Goal: Task Accomplishment & Management: Manage account settings

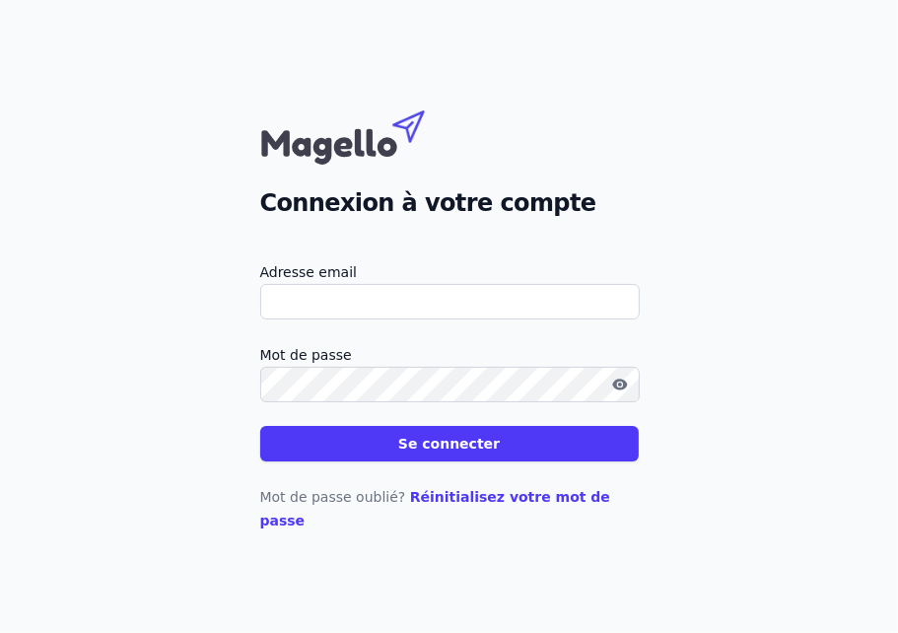
click at [407, 319] on input "Adresse email" at bounding box center [450, 301] width 380 height 35
type input "[EMAIL_ADDRESS][DOMAIN_NAME]"
click at [382, 367] on label "Mot de passe" at bounding box center [449, 355] width 379 height 24
click at [423, 446] on button "Se connecter" at bounding box center [449, 443] width 379 height 35
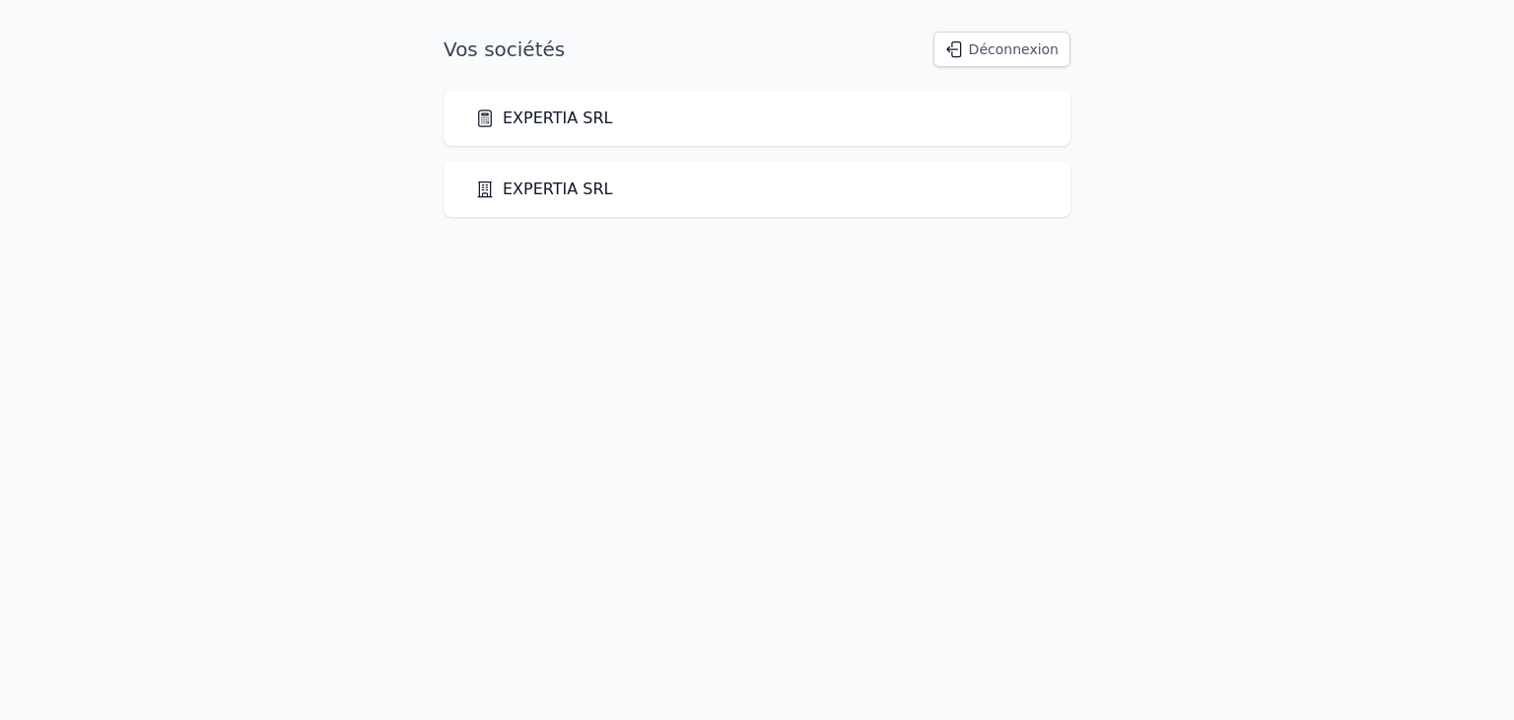
click at [556, 174] on div "EXPERTIA SRL" at bounding box center [757, 189] width 627 height 55
click at [526, 184] on link "EXPERTIA SRL" at bounding box center [544, 189] width 138 height 24
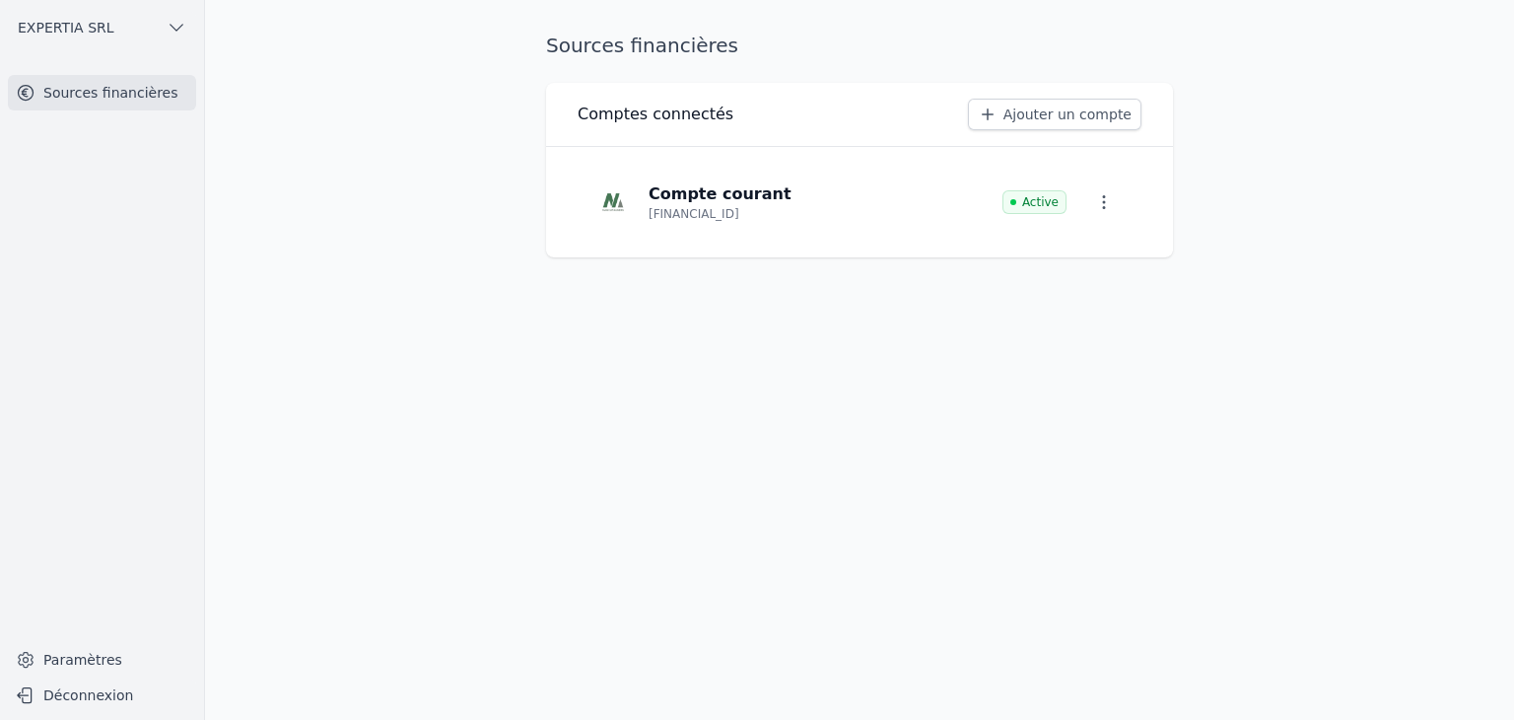
click at [117, 22] on button "EXPERTIA SRL" at bounding box center [102, 28] width 188 height 32
click at [123, 79] on span "EXPERTIA SRL" at bounding box center [146, 71] width 97 height 20
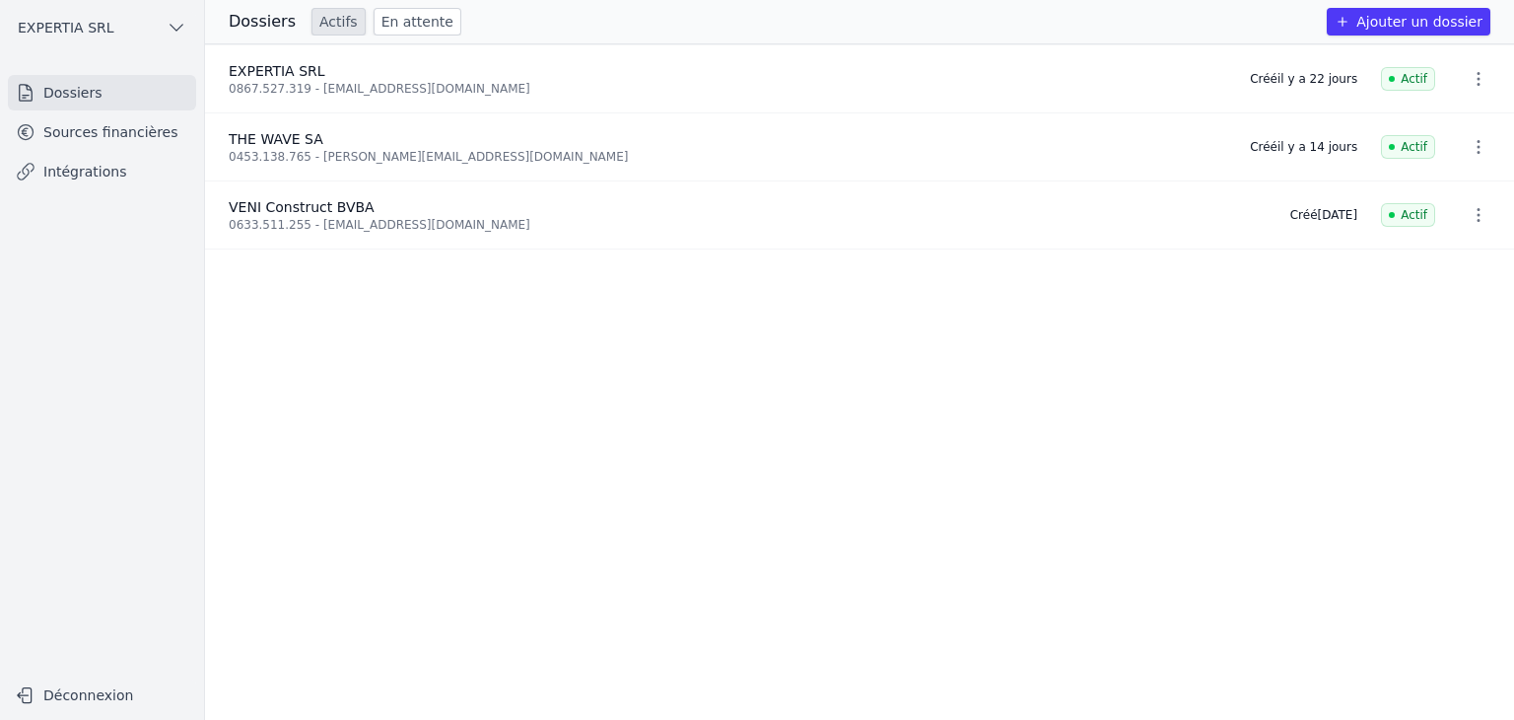
click at [897, 210] on icon "button" at bounding box center [1479, 215] width 20 height 20
click at [865, 265] on div at bounding box center [757, 360] width 1514 height 720
click at [359, 217] on div "0633.511.255 - [EMAIL_ADDRESS][DOMAIN_NAME]" at bounding box center [748, 225] width 1038 height 16
click at [140, 128] on link "Sources financières" at bounding box center [102, 131] width 188 height 35
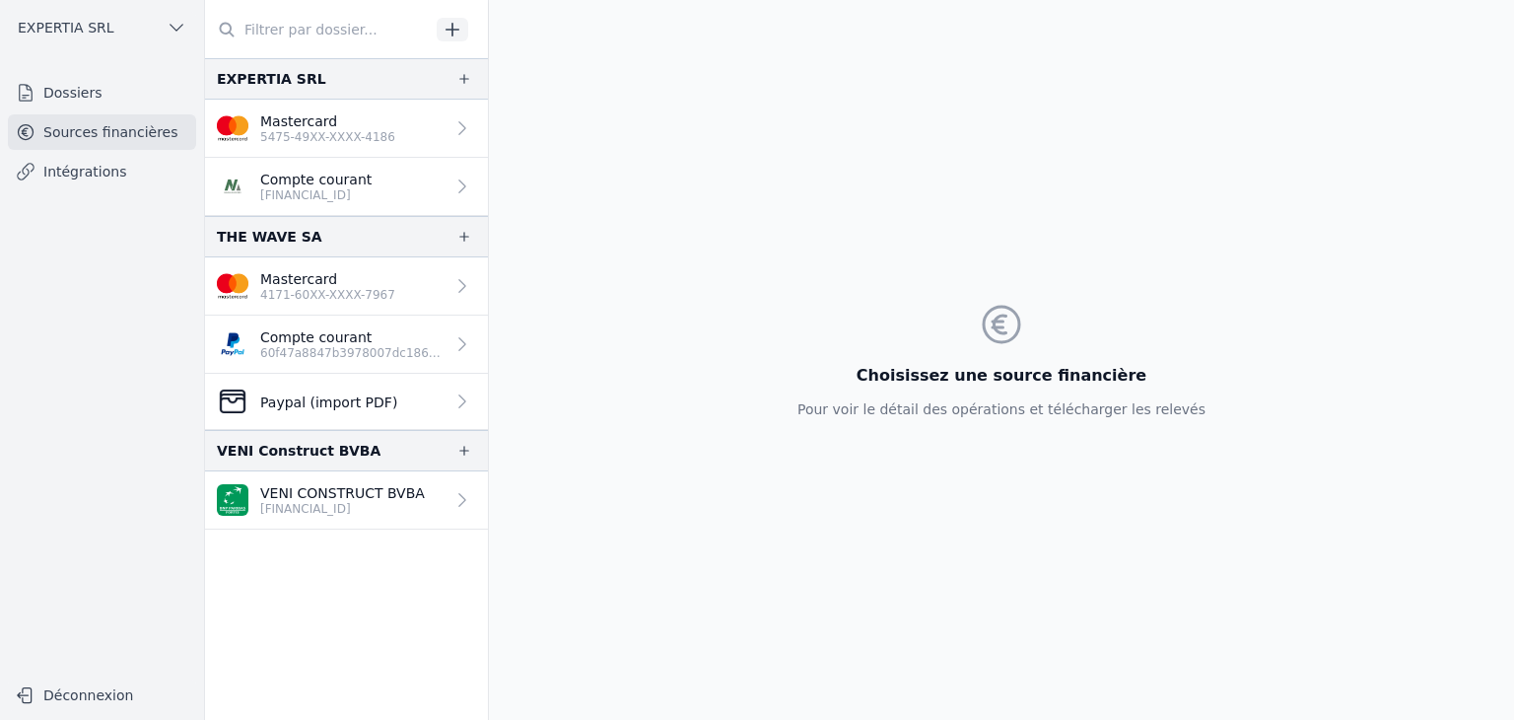
click at [361, 506] on p "[FINANCIAL_ID]" at bounding box center [342, 509] width 165 height 16
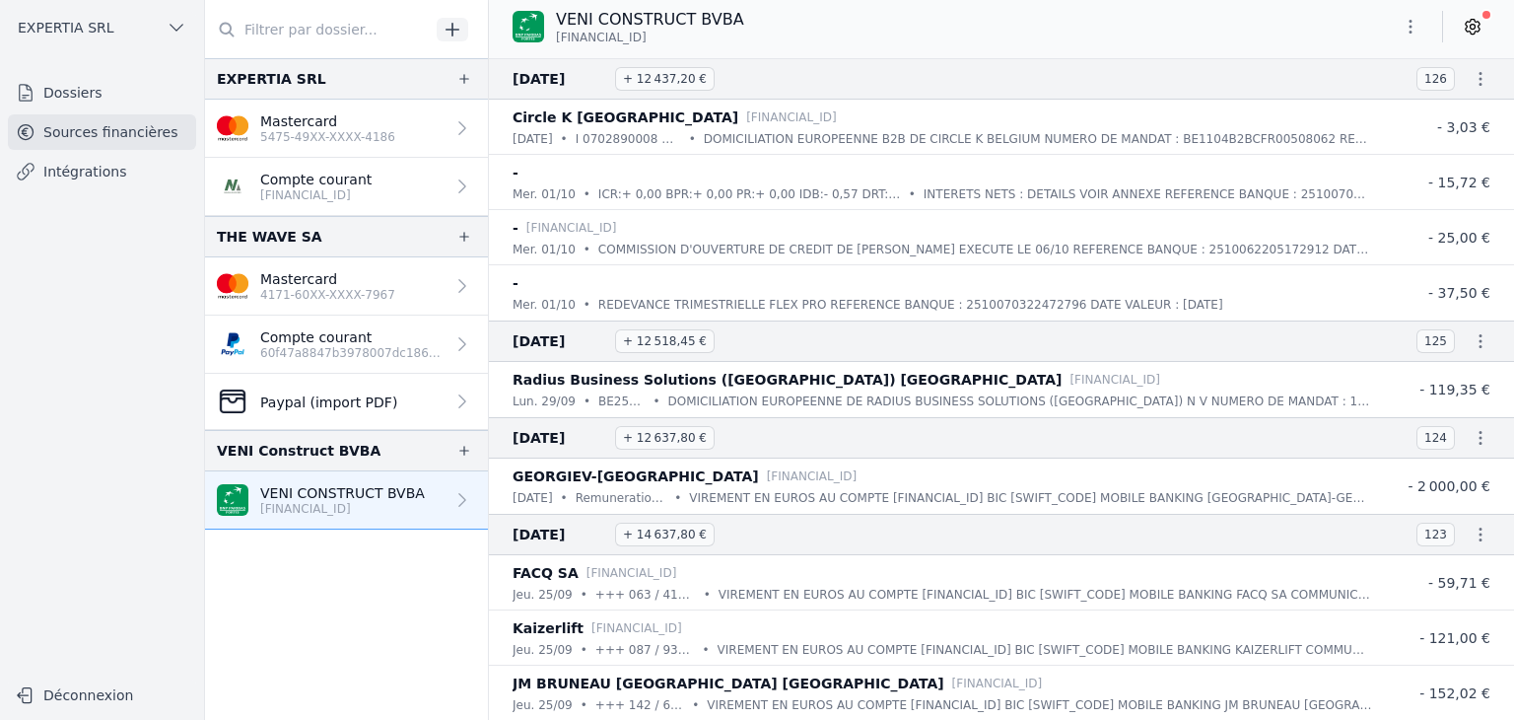
click at [897, 25] on button "button" at bounding box center [1410, 27] width 39 height 32
click at [897, 39] on div at bounding box center [757, 360] width 1514 height 720
click at [897, 24] on icon "button" at bounding box center [1411, 27] width 20 height 20
click at [897, 69] on div at bounding box center [757, 360] width 1514 height 720
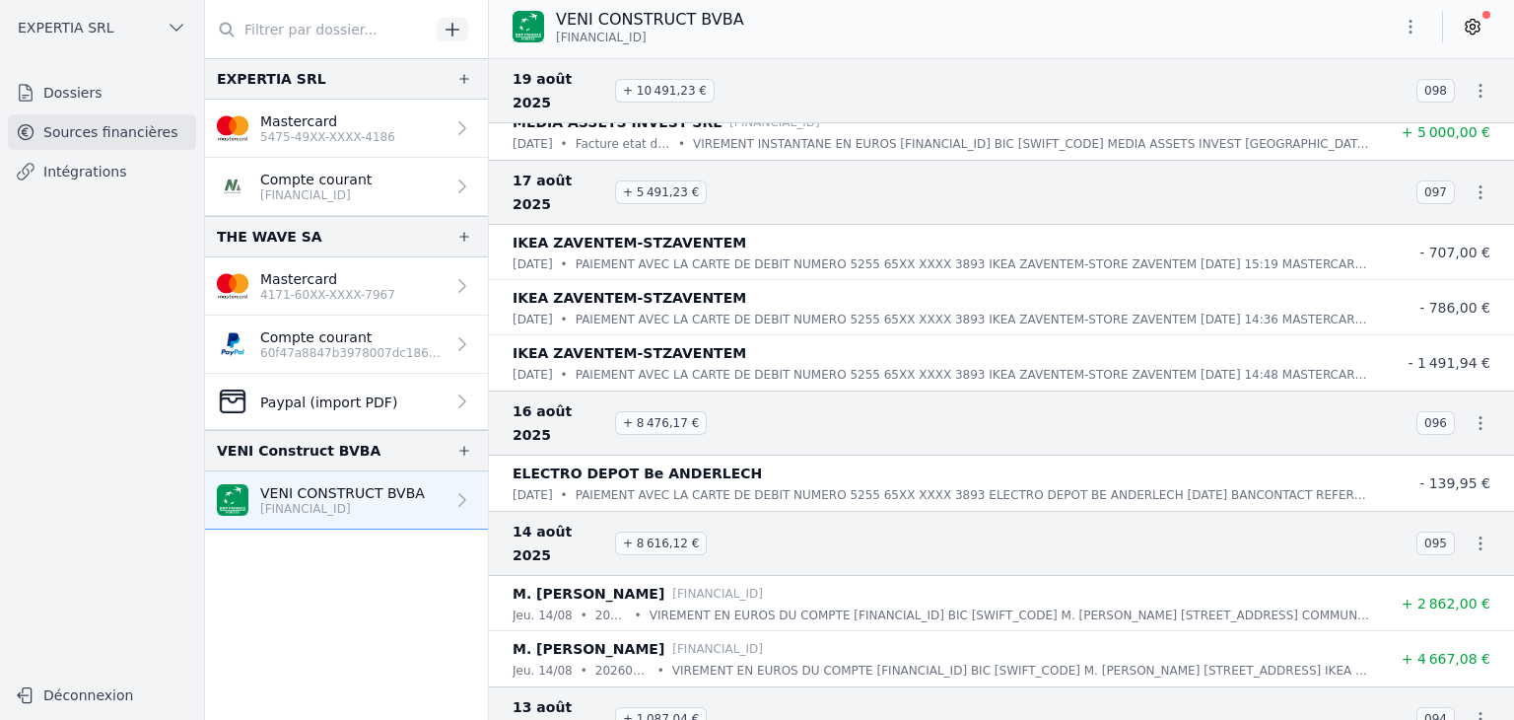
scroll to position [6593, 0]
click at [897, 181] on icon "button" at bounding box center [1481, 191] width 20 height 20
click at [897, 119] on link "Télécharger le CODA" at bounding box center [1416, 115] width 173 height 36
click at [897, 15] on div "VENI CONSTRUCT BVBA [FINANCIAL_ID]" at bounding box center [1001, 26] width 1025 height 37
click at [897, 37] on div "VENI CONSTRUCT BVBA [FINANCIAL_ID]" at bounding box center [1001, 26] width 1025 height 37
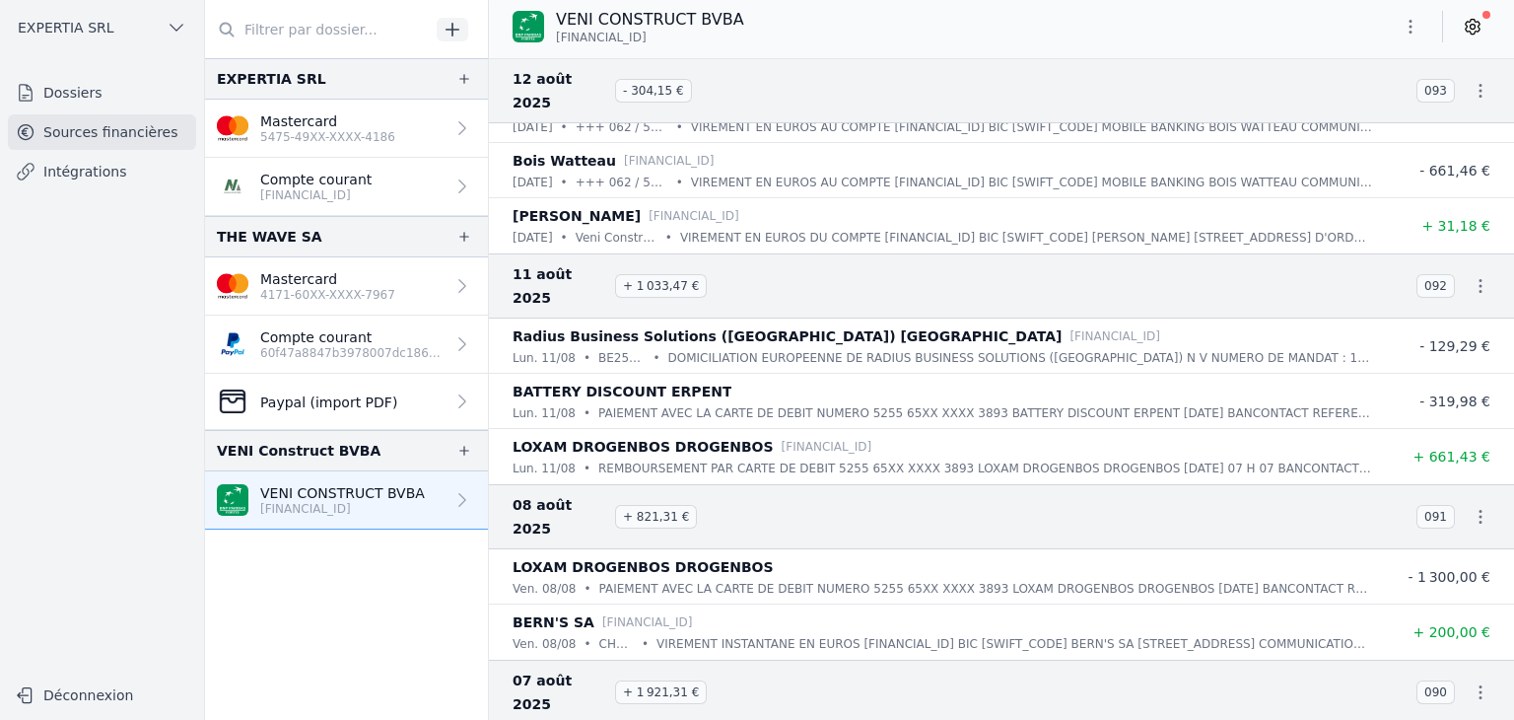
scroll to position [7515, 0]
click at [897, 264] on button "button" at bounding box center [1480, 283] width 39 height 39
click at [897, 72] on div at bounding box center [757, 360] width 1514 height 720
click at [897, 17] on icon "button" at bounding box center [1411, 27] width 20 height 20
click at [897, 328] on div at bounding box center [757, 360] width 1514 height 720
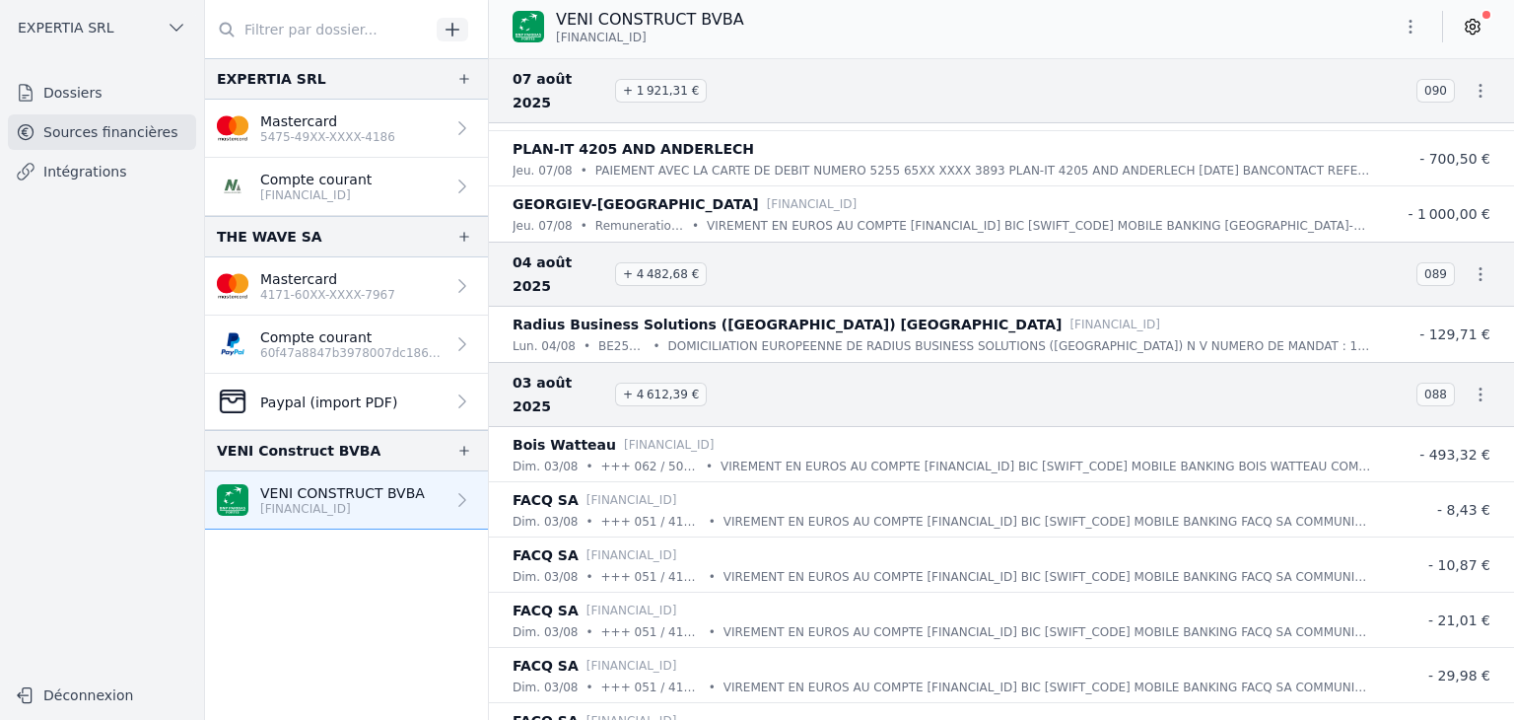
scroll to position [8363, 0]
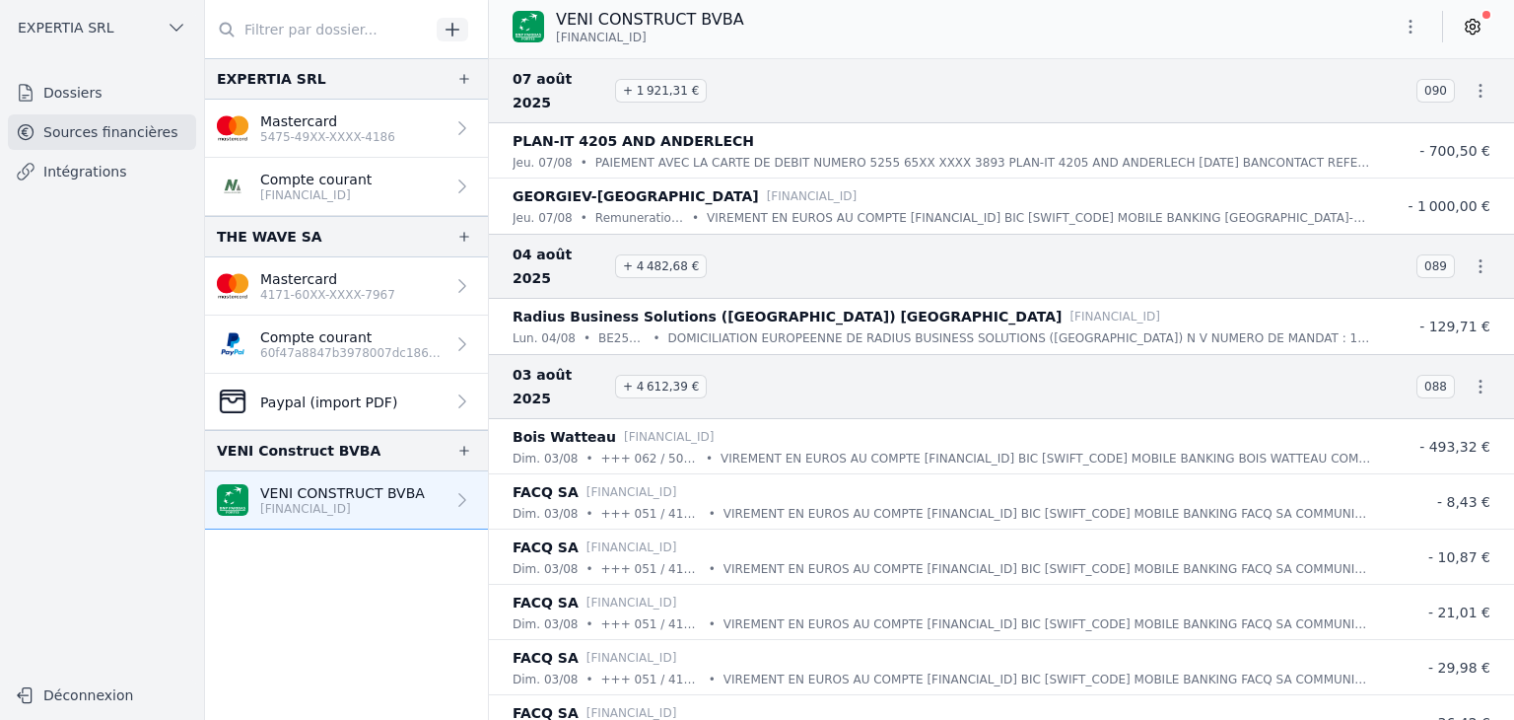
click at [897, 380] on icon "button" at bounding box center [1481, 387] width 3 height 14
click at [897, 74] on div at bounding box center [757, 360] width 1514 height 720
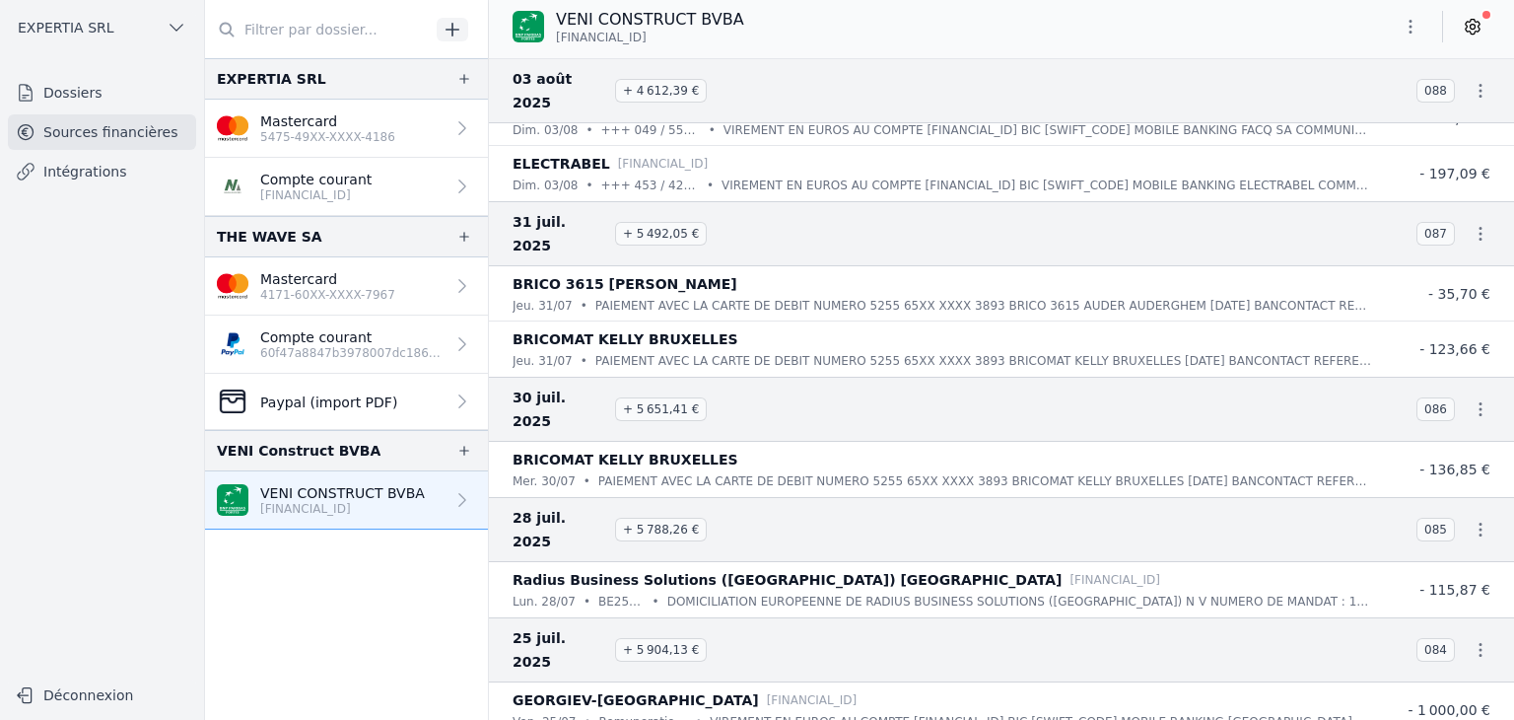
scroll to position [9148, 0]
click at [897, 32] on button "button" at bounding box center [1410, 27] width 39 height 32
click at [897, 98] on button "Exporter" at bounding box center [1363, 105] width 142 height 36
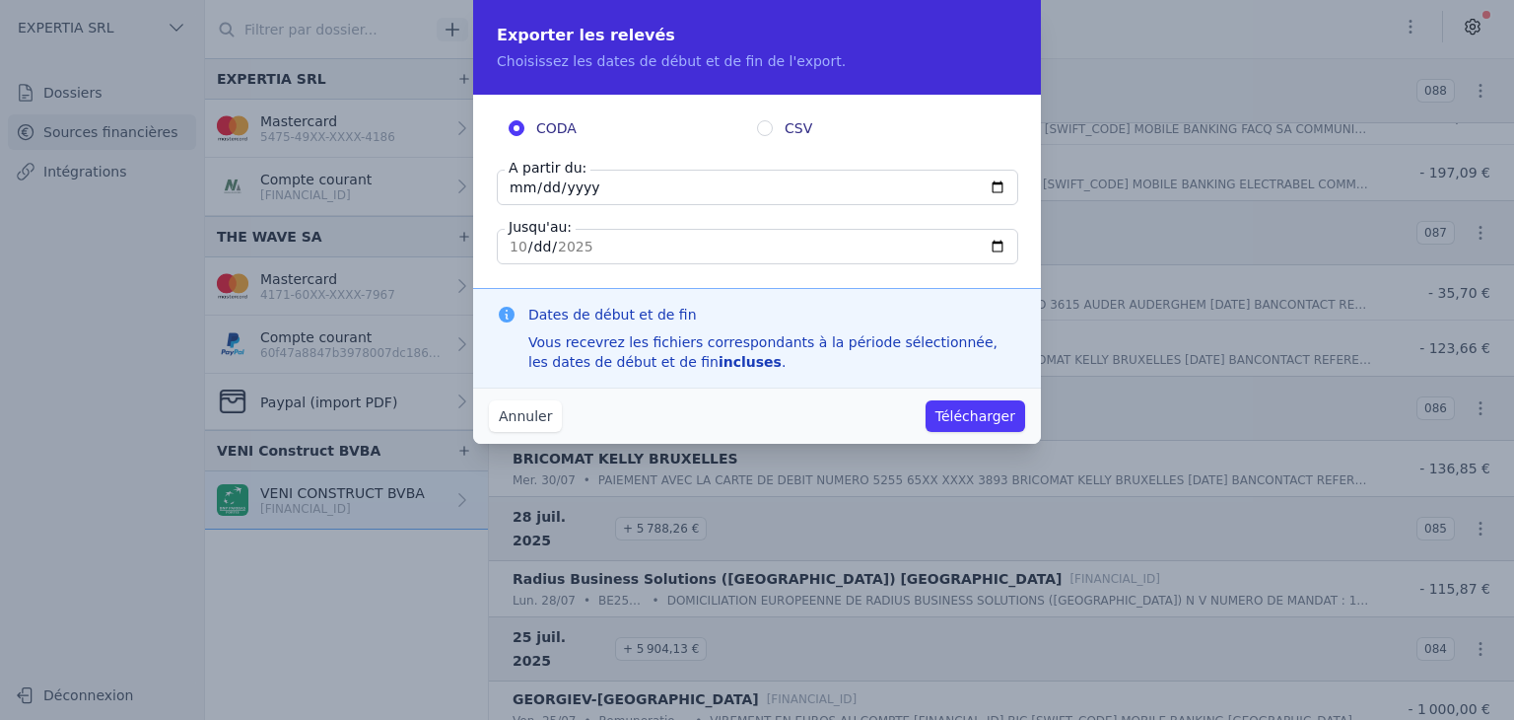
click at [580, 197] on input "[DATE]" at bounding box center [757, 187] width 521 height 35
type input "[DATE]"
click at [897, 412] on button "Télécharger" at bounding box center [976, 416] width 100 height 32
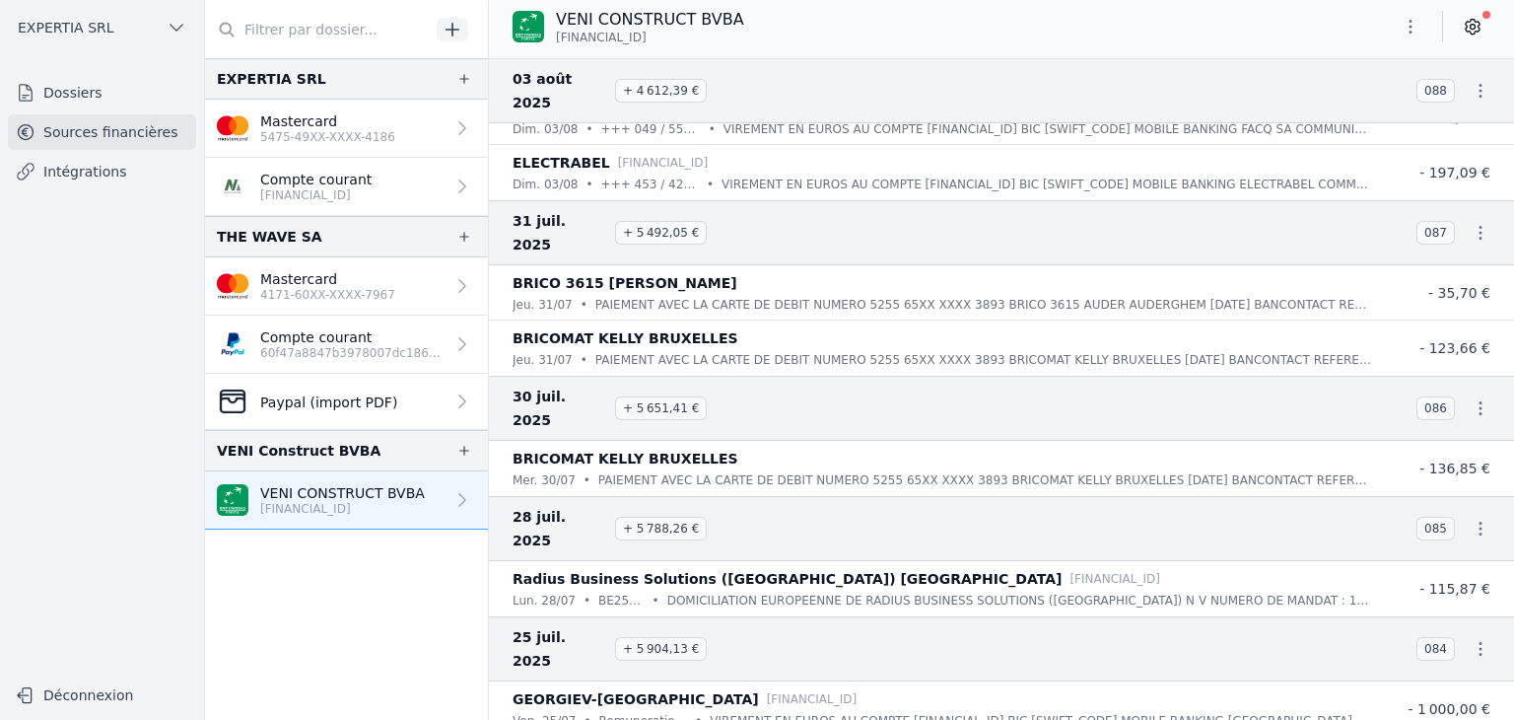
click at [897, 29] on icon at bounding box center [1473, 27] width 20 height 20
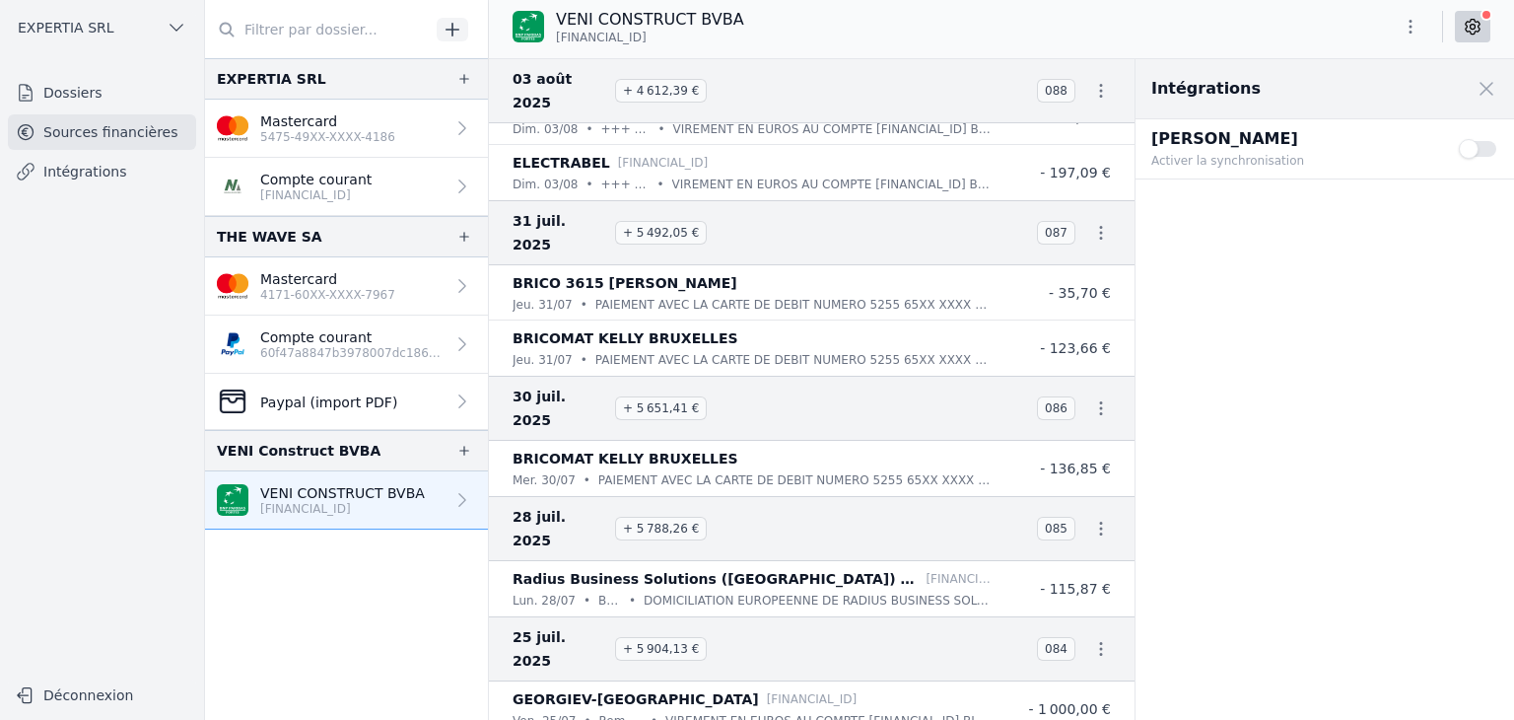
click at [897, 143] on button "Use setting" at bounding box center [1478, 149] width 39 height 20
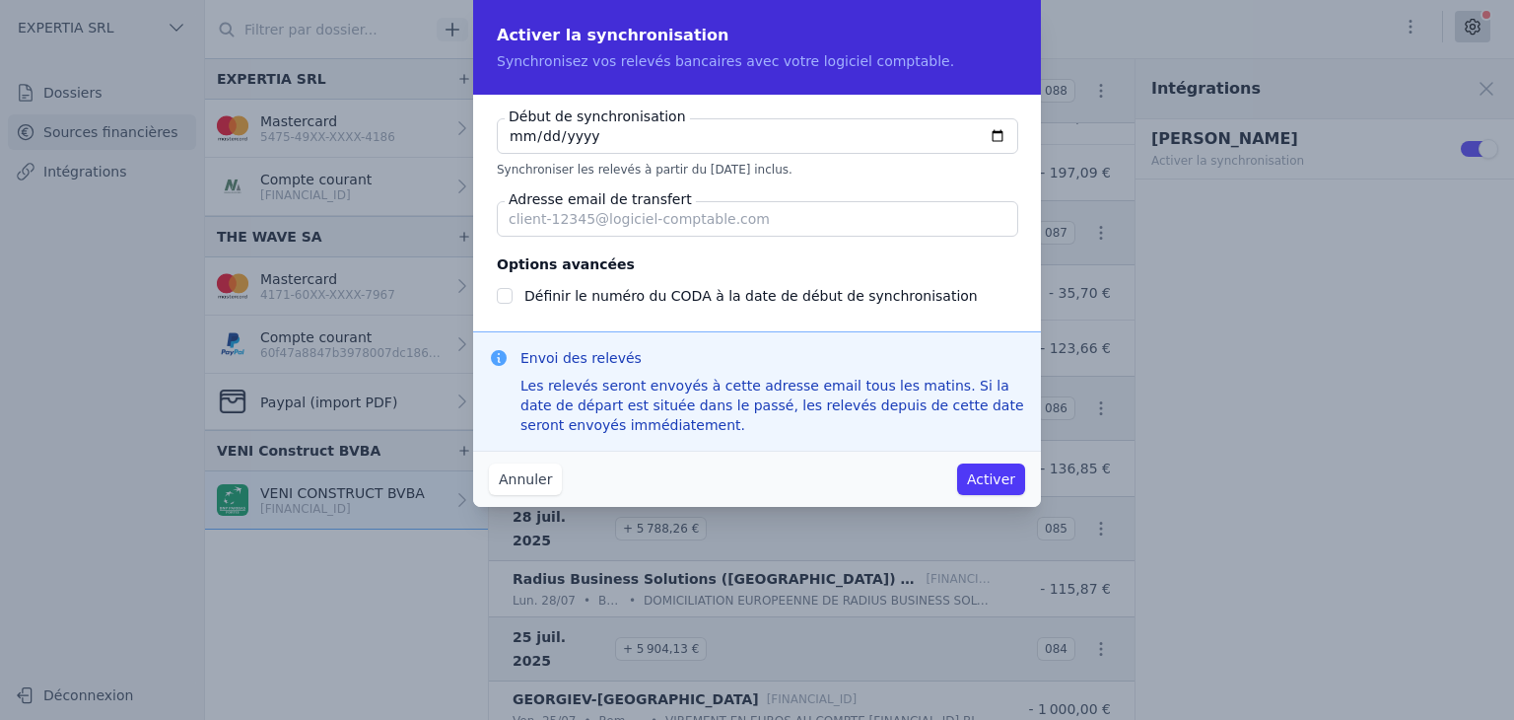
checkbox input "false"
type input "[DATE]"
click at [724, 169] on p "Synchroniser les relevés à partir du [DATE] inclus." at bounding box center [757, 170] width 520 height 16
click at [674, 222] on input "Adresse email de transfert" at bounding box center [757, 218] width 521 height 35
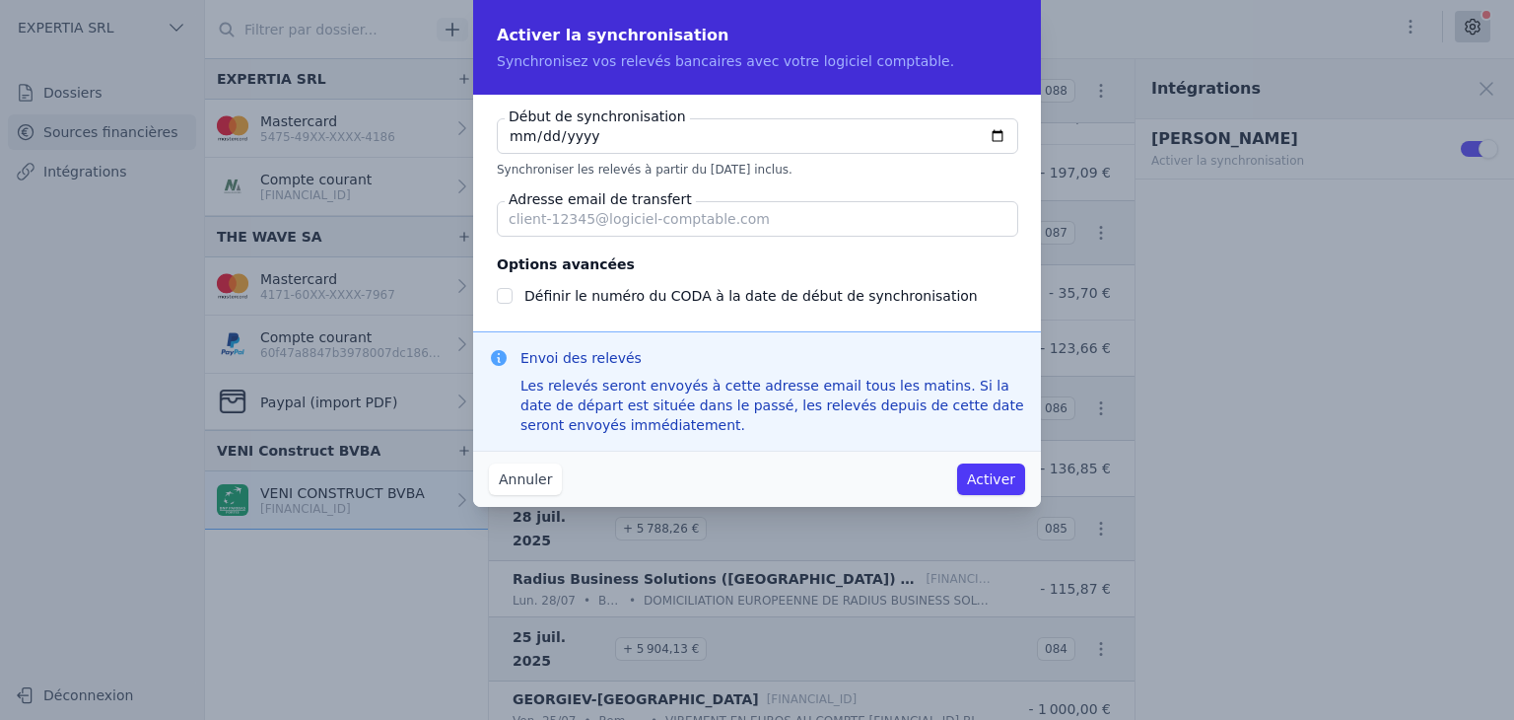
paste input "[EMAIL_ADDRESS][DOMAIN_NAME]"
drag, startPoint x: 519, startPoint y: 214, endPoint x: 491, endPoint y: 218, distance: 27.9
click at [491, 218] on div "Début de synchronisation [DATE] Synchroniser les relevés à partir du [DATE] inc…" at bounding box center [757, 213] width 568 height 237
type input "[EMAIL_ADDRESS][DOMAIN_NAME]"
click at [677, 256] on fieldset "Options avancées Définir le numéro du CODA à la date de début de synchronisation" at bounding box center [757, 279] width 520 height 55
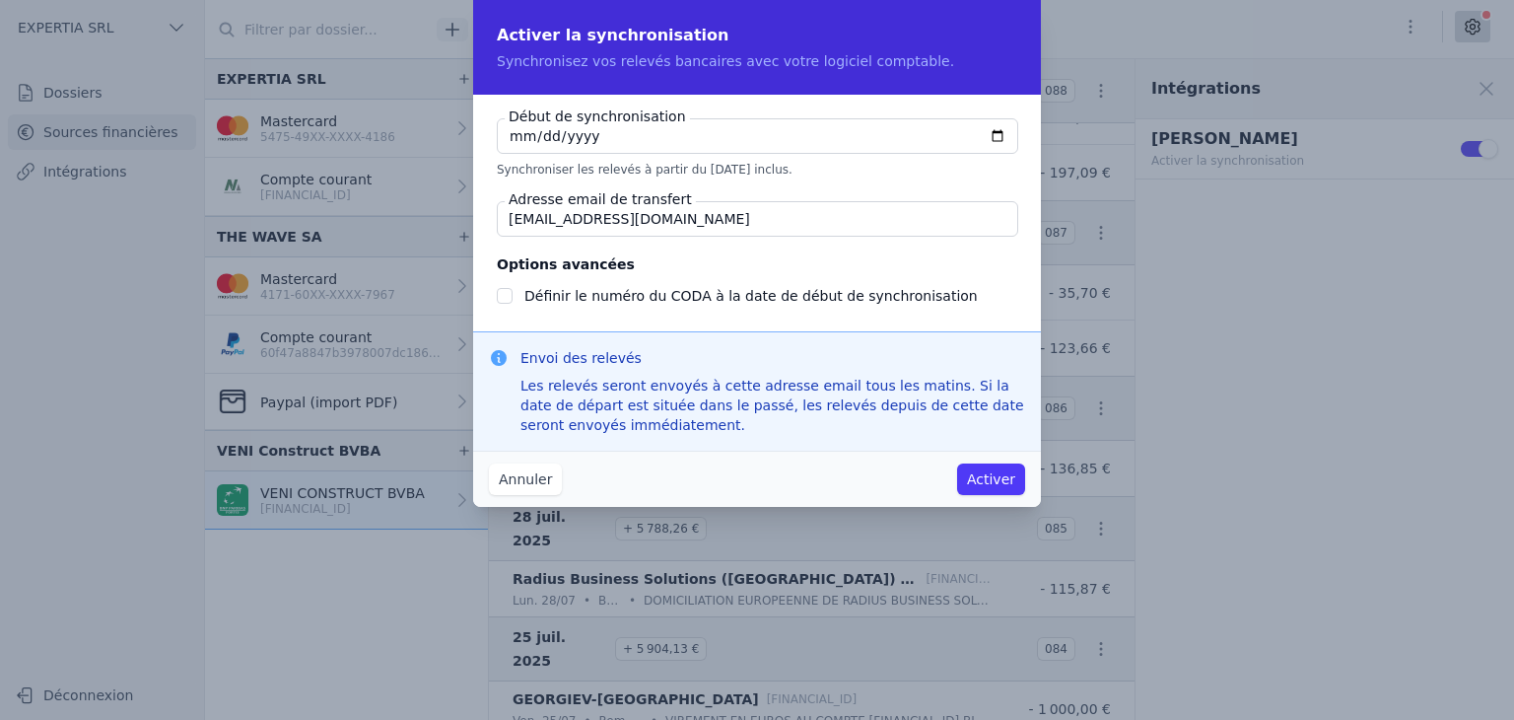
click at [548, 299] on label "Définir le numéro du CODA à la date de début de synchronisation" at bounding box center [750, 296] width 453 height 16
click at [513, 299] on input "Définir le numéro du CODA à la date de début de synchronisation" at bounding box center [505, 296] width 16 height 16
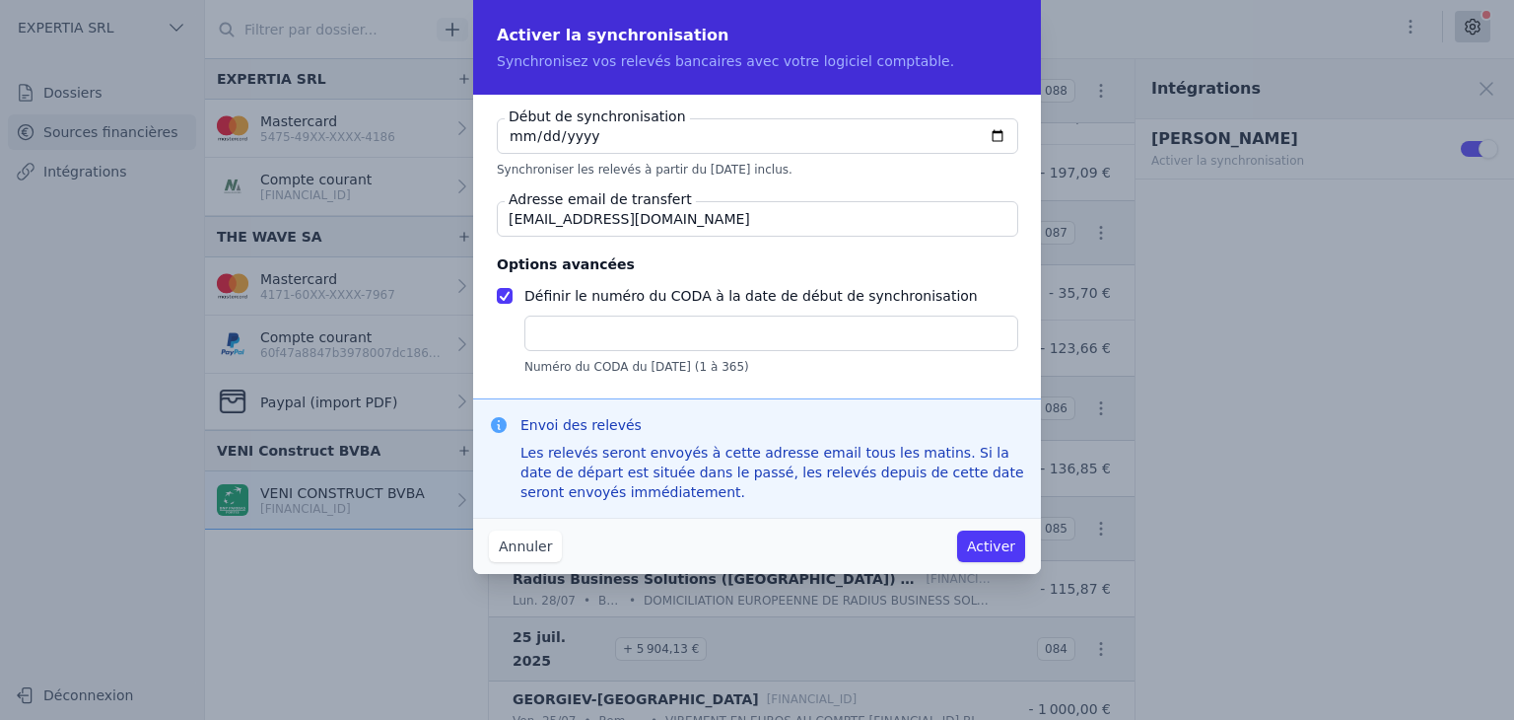
click at [548, 299] on label "Définir le numéro du CODA à la date de début de synchronisation" at bounding box center [750, 296] width 453 height 16
click at [513, 299] on input "Définir le numéro du CODA à la date de début de synchronisation" at bounding box center [505, 296] width 16 height 16
checkbox input "false"
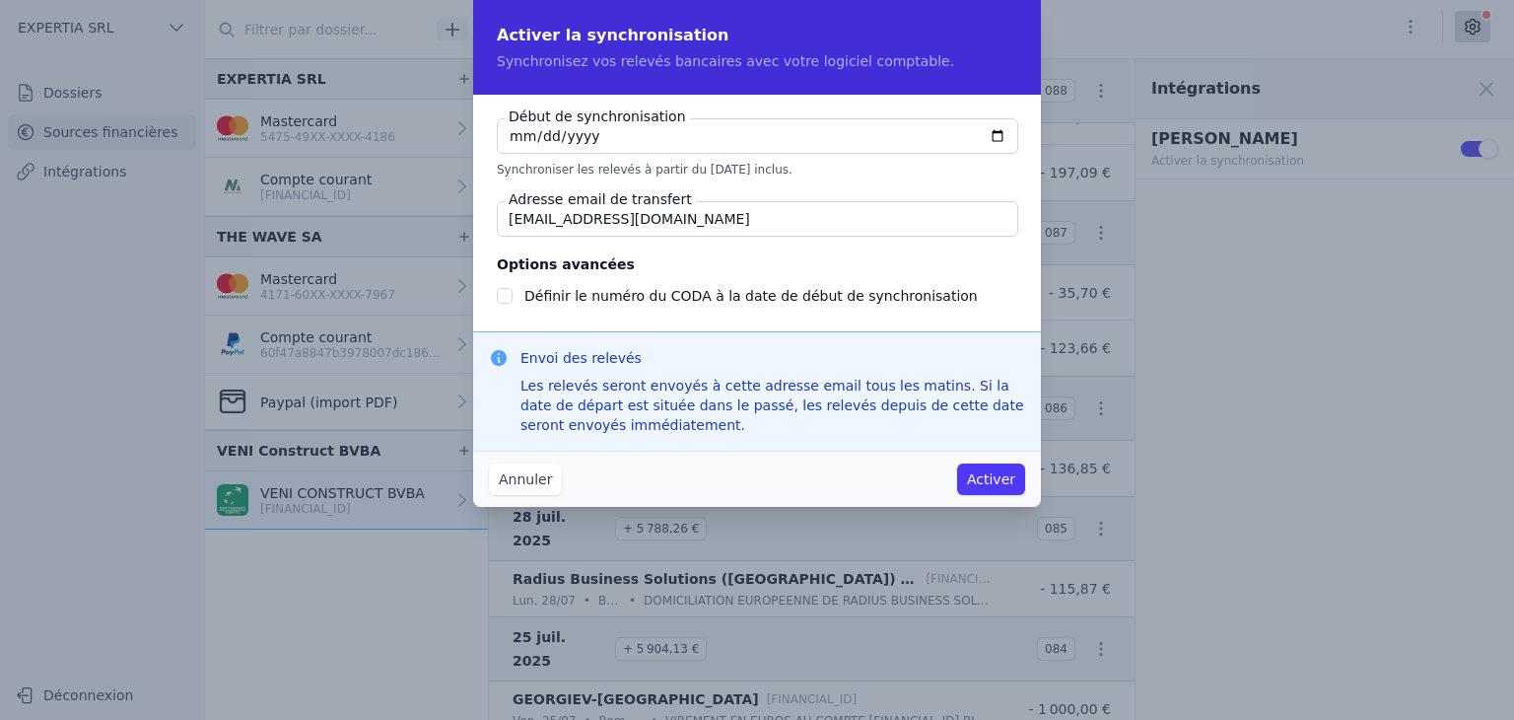
click at [897, 479] on button "Activer" at bounding box center [991, 479] width 68 height 32
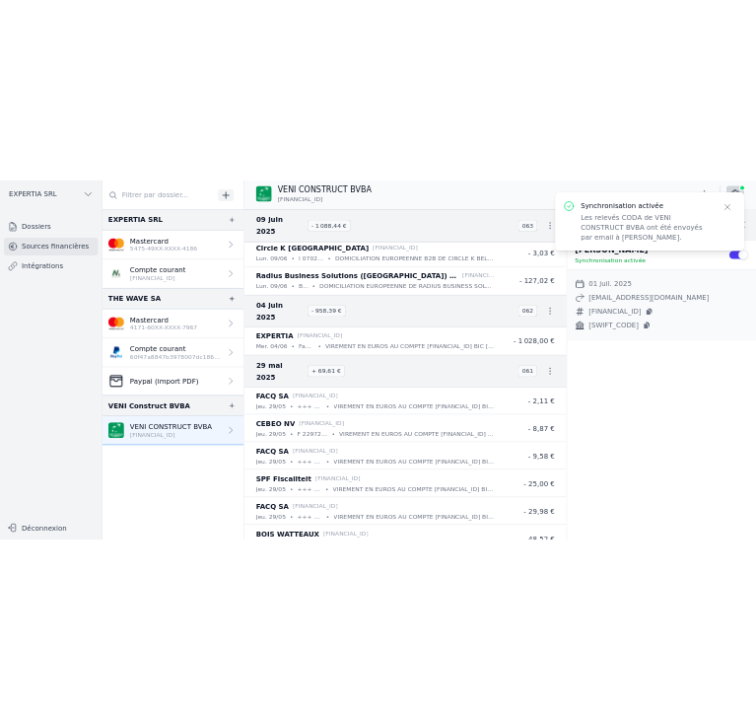
scroll to position [13824, 0]
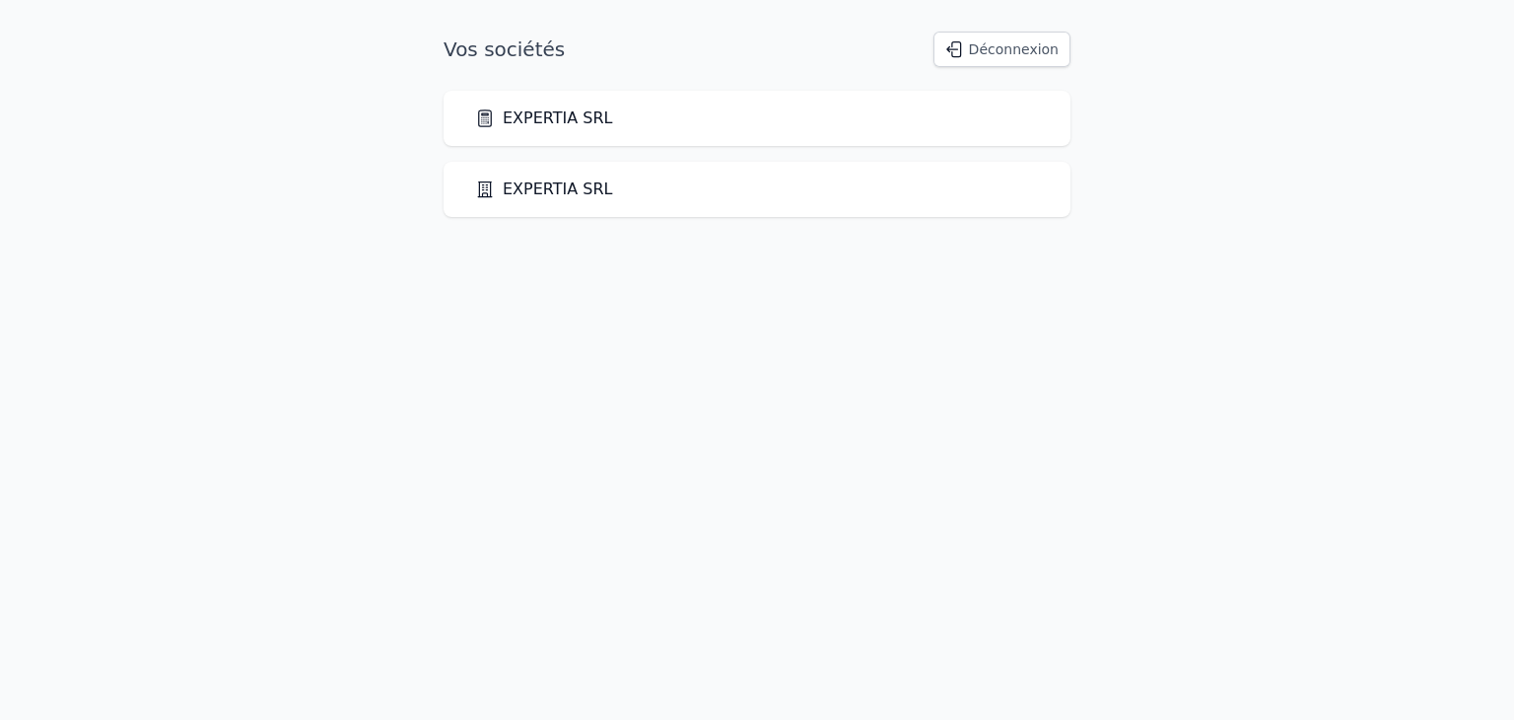
click at [539, 120] on link "EXPERTIA SRL" at bounding box center [544, 118] width 138 height 24
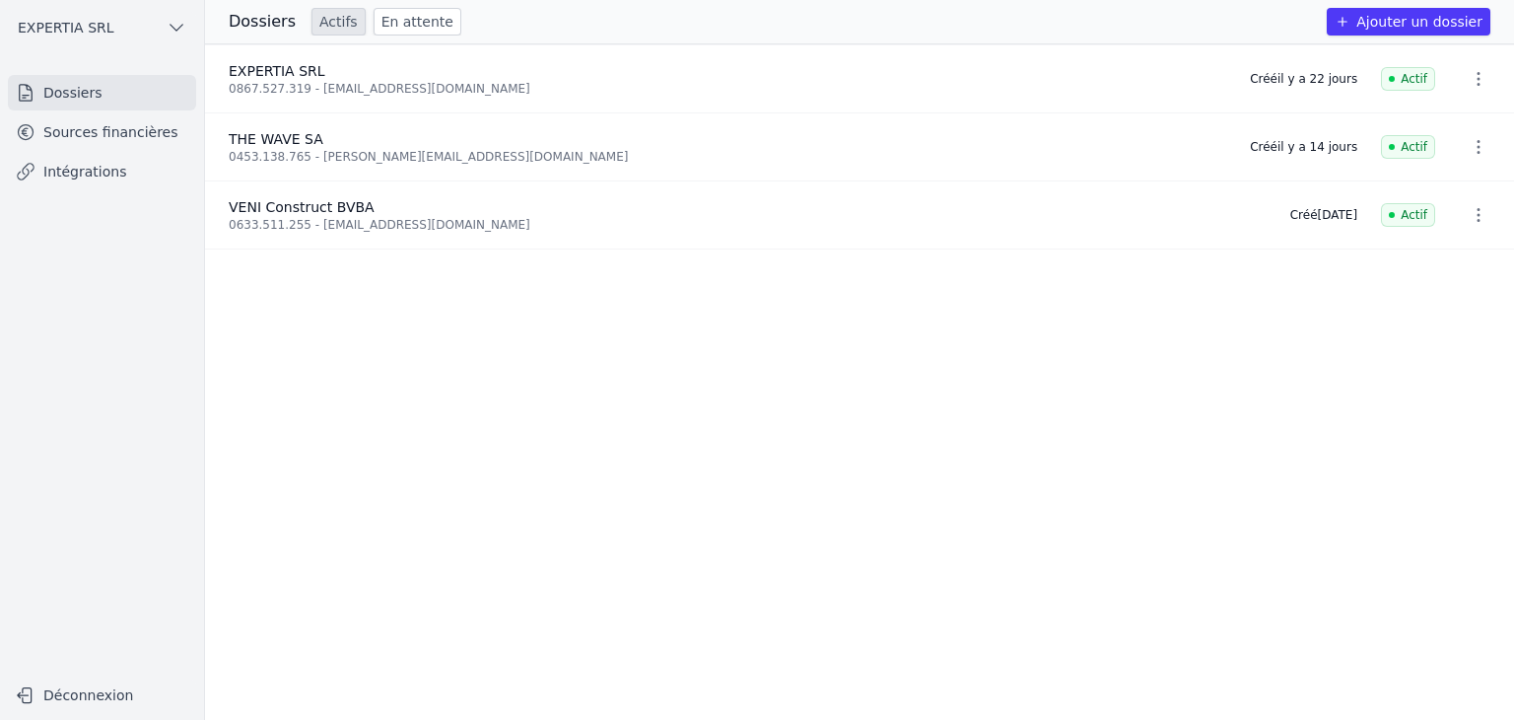
click at [298, 207] on span "VENI Construct BVBA" at bounding box center [302, 207] width 146 height 16
click at [1470, 211] on icon "button" at bounding box center [1479, 215] width 20 height 20
click at [379, 207] on div at bounding box center [757, 360] width 1514 height 720
click at [121, 130] on link "Sources financières" at bounding box center [102, 131] width 188 height 35
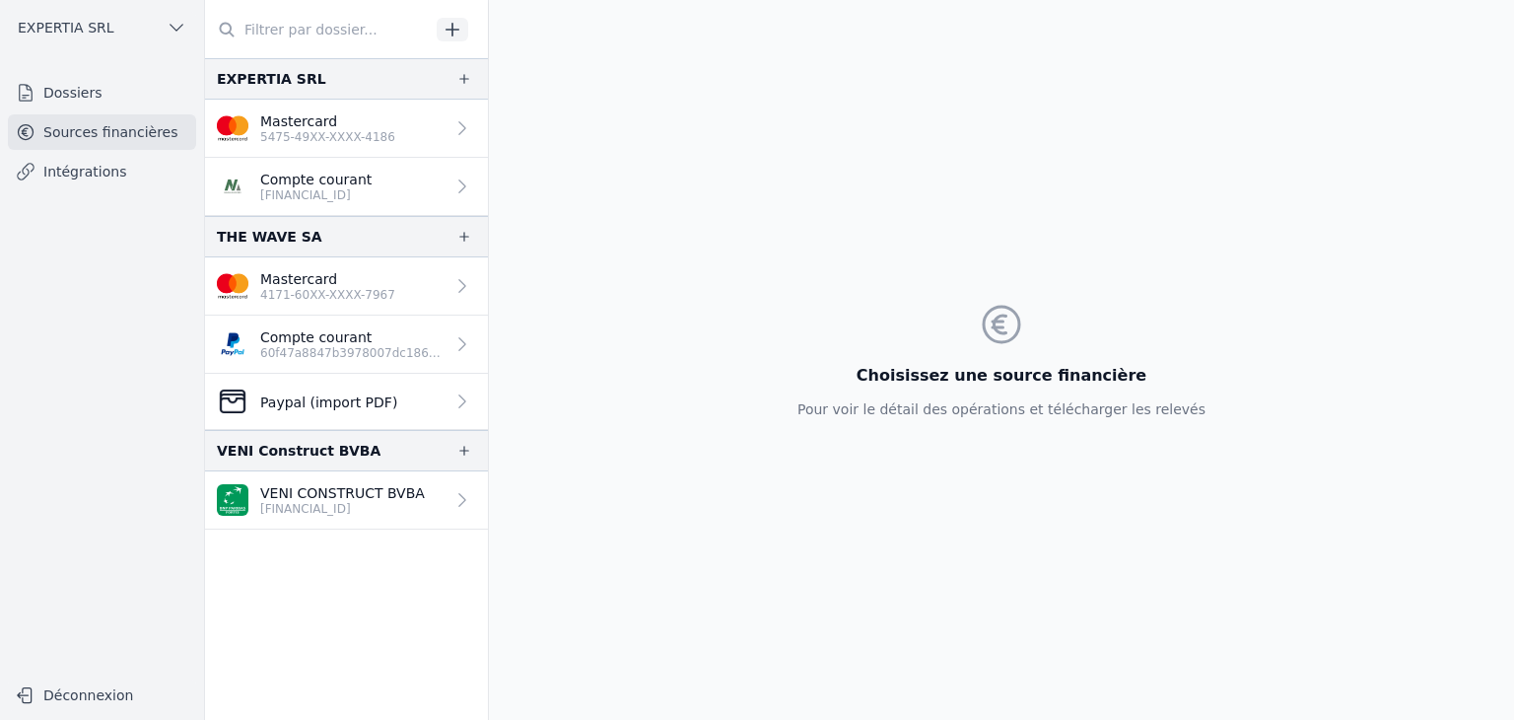
click at [337, 518] on link "VENI CONSTRUCT BVBA [FINANCIAL_ID]" at bounding box center [346, 500] width 283 height 58
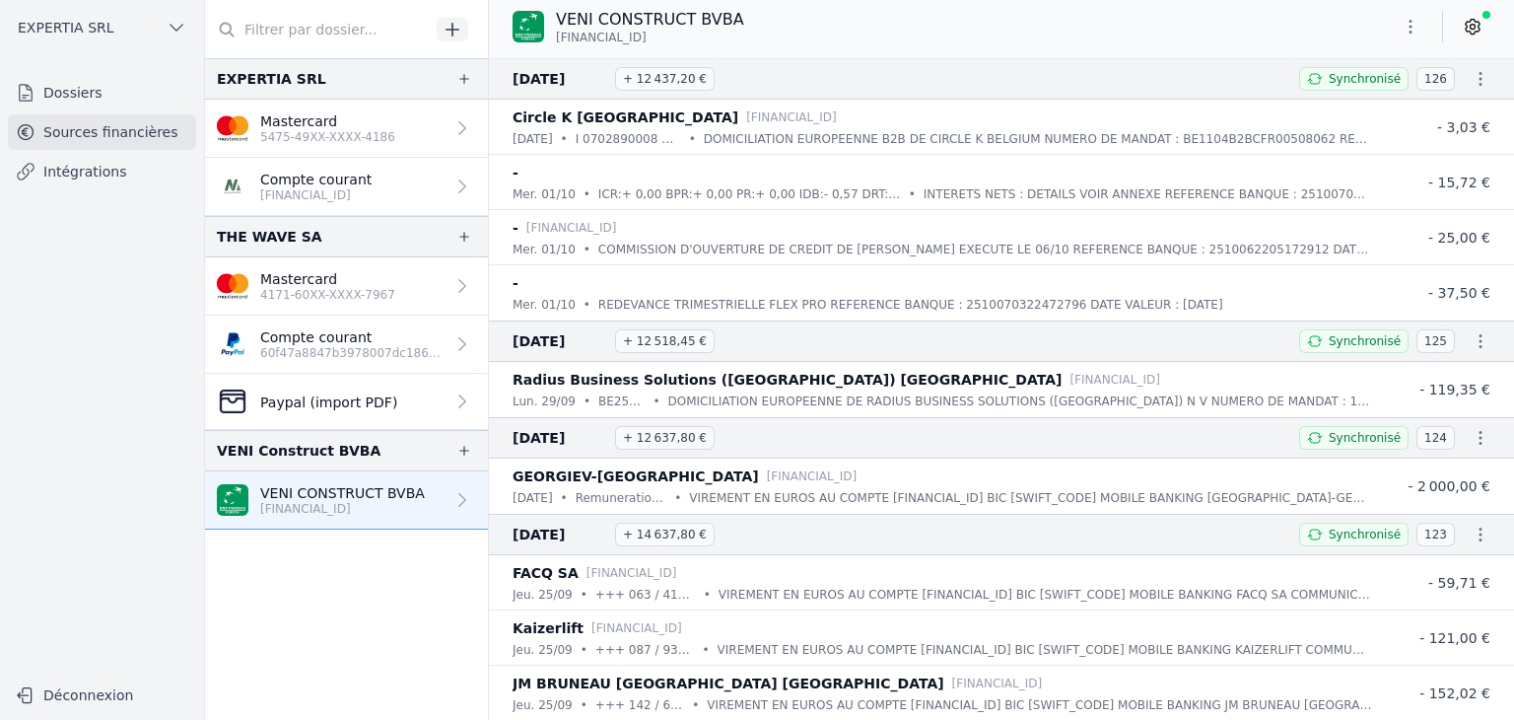
click at [605, 246] on p "COMMISSION D'OUVERTURE DE CREDIT DE [PERSON_NAME] EXECUTE LE 06/10 REFERENCE BA…" at bounding box center [985, 250] width 774 height 20
